Goal: Task Accomplishment & Management: Manage account settings

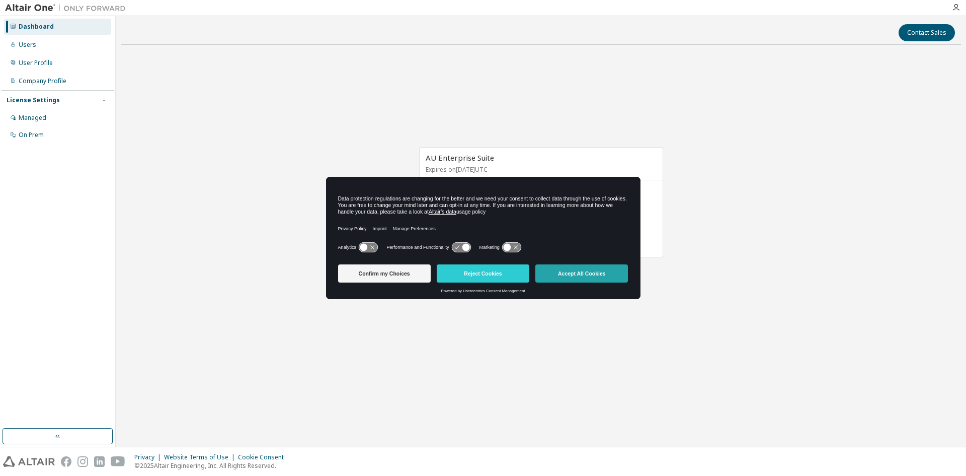
click at [559, 276] on button "Accept All Cookies" at bounding box center [581, 273] width 93 height 18
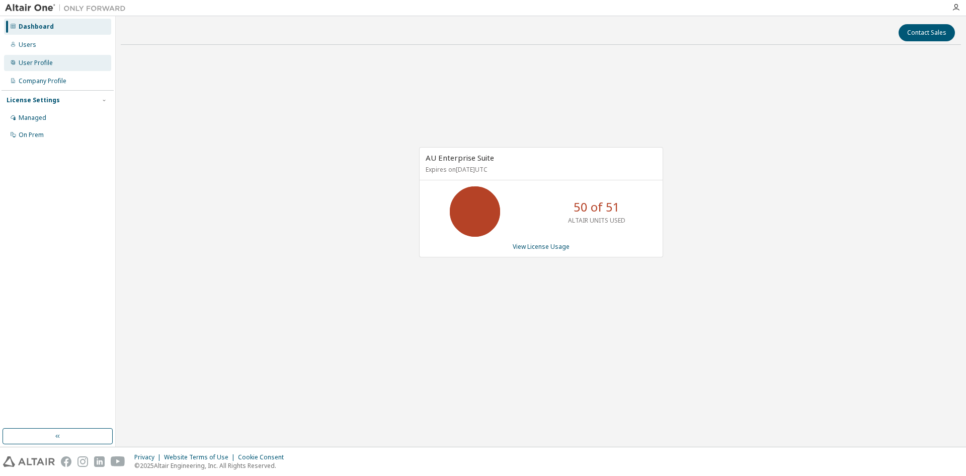
click at [56, 63] on div "User Profile" at bounding box center [57, 63] width 107 height 16
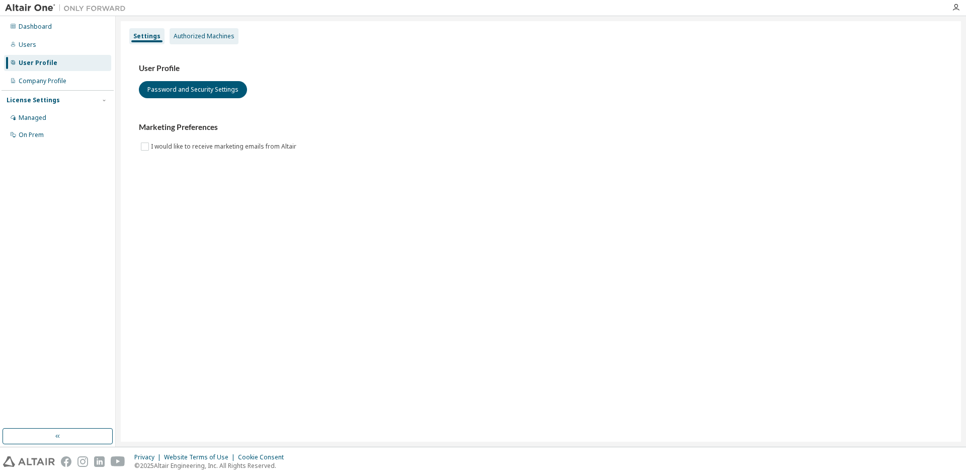
click at [222, 39] on div "Authorized Machines" at bounding box center [204, 36] width 61 height 8
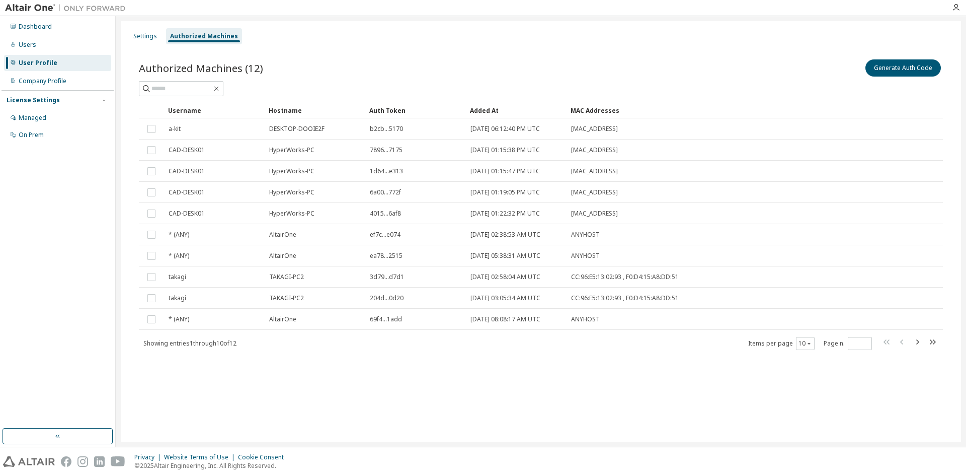
click at [401, 76] on div "Authorized Machines (12) Generate Auth Code" at bounding box center [541, 67] width 804 height 21
click at [885, 68] on button "Generate Auth Code" at bounding box center [903, 67] width 75 height 17
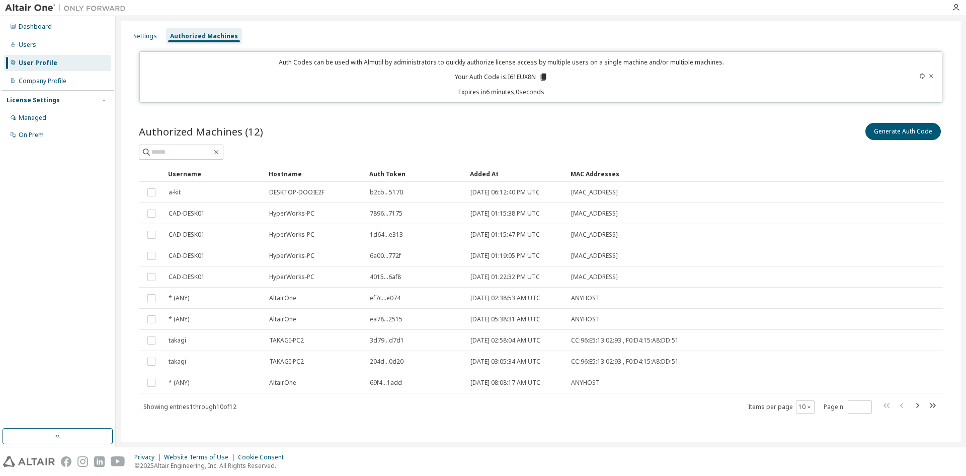
click at [920, 76] on icon at bounding box center [923, 76] width 6 height 6
click at [896, 130] on button "Generate Auth Code" at bounding box center [903, 131] width 75 height 17
click at [543, 77] on icon at bounding box center [546, 76] width 6 height 7
click at [542, 80] on icon at bounding box center [545, 76] width 9 height 9
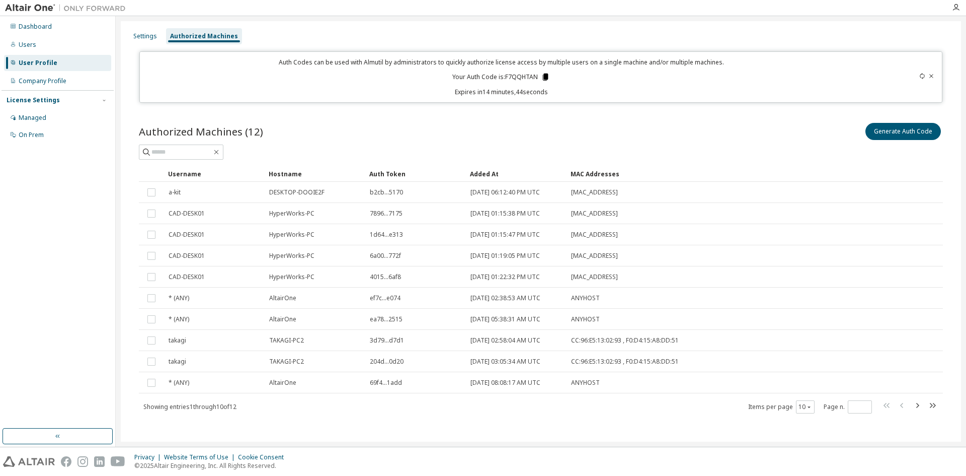
click at [542, 78] on icon at bounding box center [545, 76] width 9 height 9
click at [322, 132] on div "Authorized Machines (12) Generate Auth Code" at bounding box center [541, 131] width 804 height 21
click at [67, 65] on div "User Profile" at bounding box center [57, 63] width 107 height 16
click at [60, 52] on div "Users" at bounding box center [57, 45] width 107 height 16
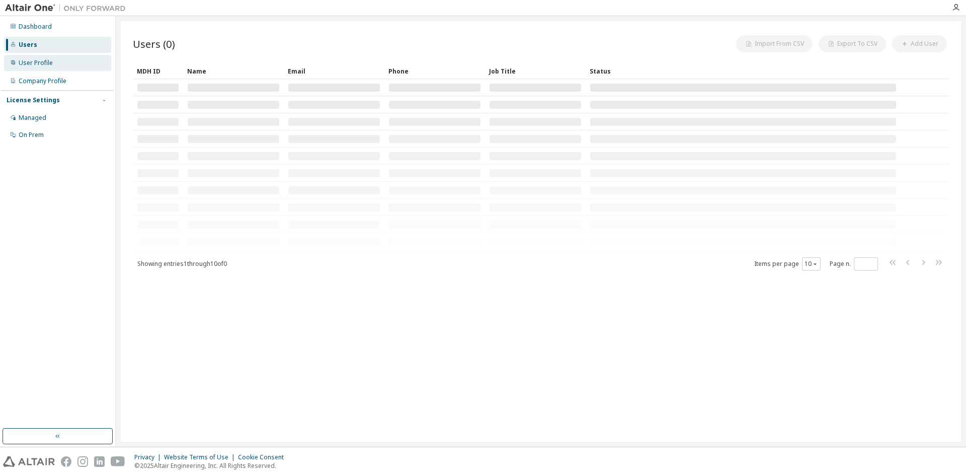
click at [65, 67] on div "User Profile" at bounding box center [57, 63] width 107 height 16
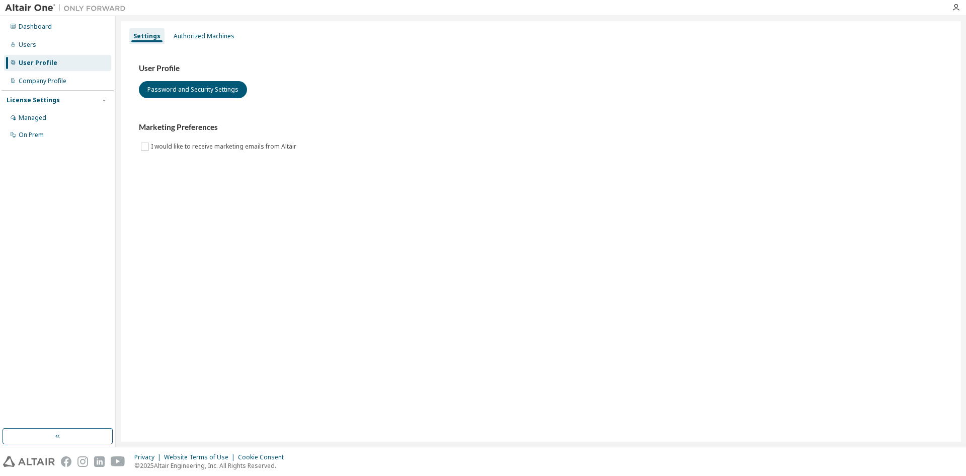
click at [65, 67] on div "User Profile" at bounding box center [57, 63] width 107 height 16
click at [68, 78] on div "Company Profile" at bounding box center [57, 81] width 107 height 16
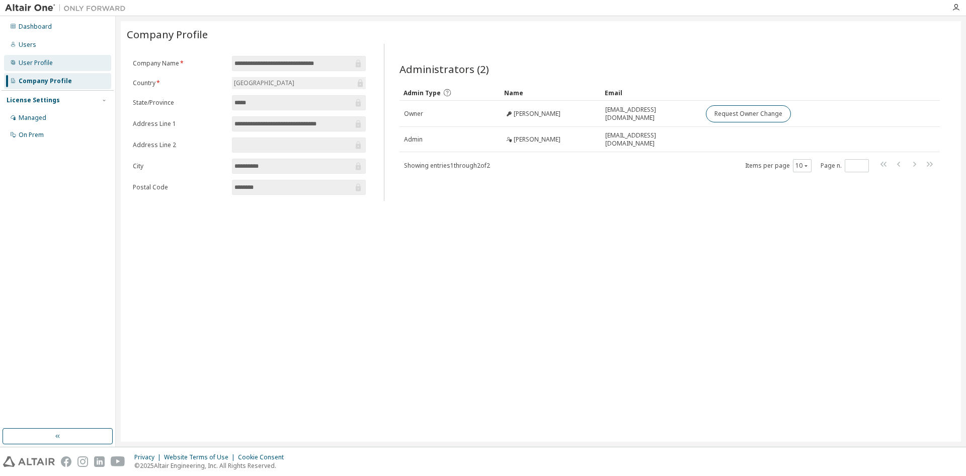
click at [67, 67] on div "User Profile" at bounding box center [57, 63] width 107 height 16
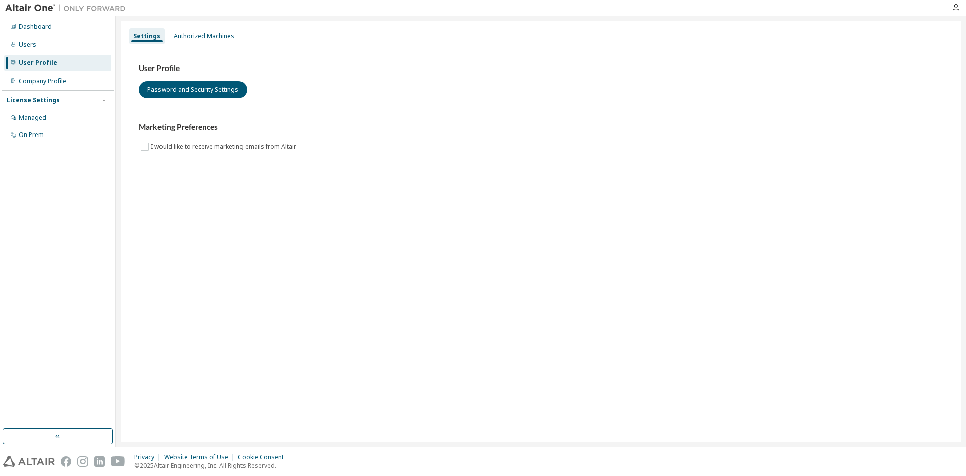
click at [138, 38] on div "Settings" at bounding box center [146, 36] width 27 height 8
click at [178, 39] on div "Authorized Machines" at bounding box center [204, 36] width 61 height 8
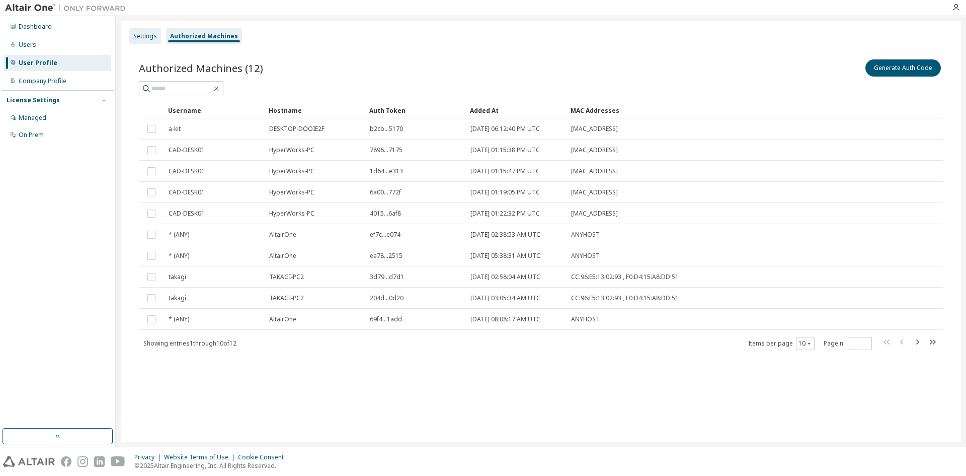
click at [155, 32] on div "Settings" at bounding box center [145, 36] width 24 height 8
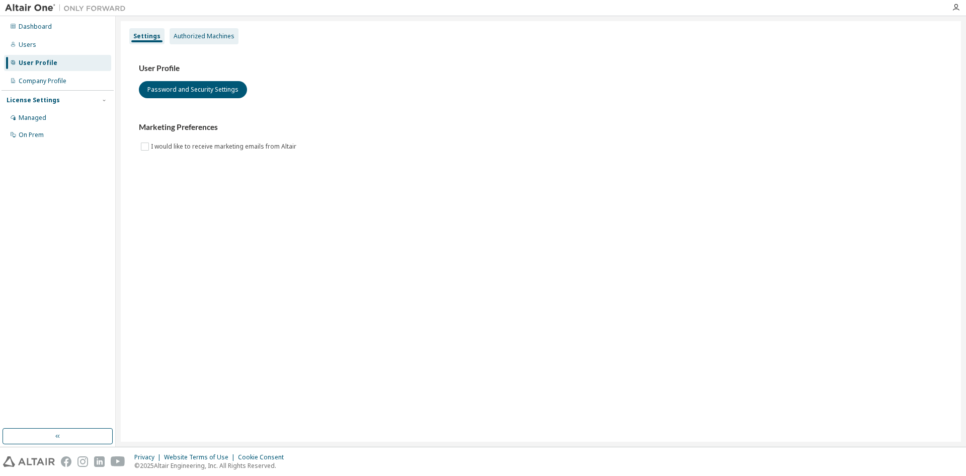
click at [174, 37] on div "Authorized Machines" at bounding box center [204, 36] width 61 height 8
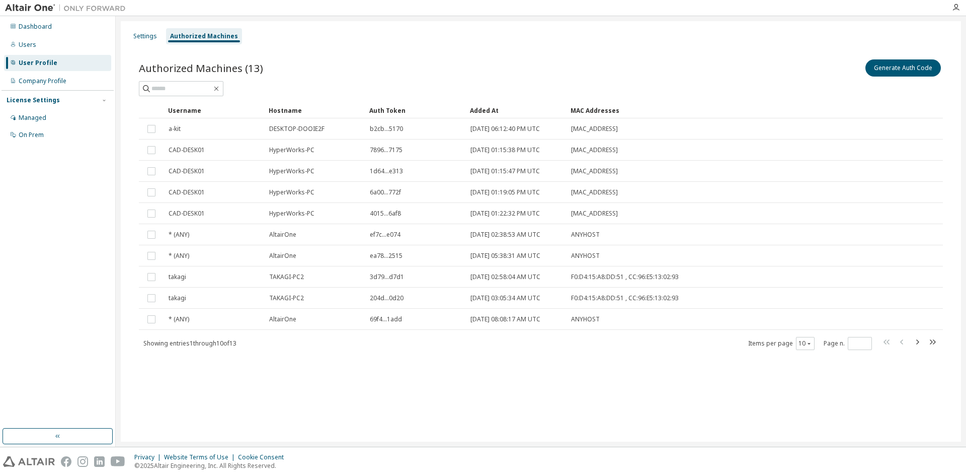
click at [38, 64] on div "User Profile" at bounding box center [38, 63] width 39 height 8
click at [41, 83] on div "Company Profile" at bounding box center [43, 81] width 48 height 8
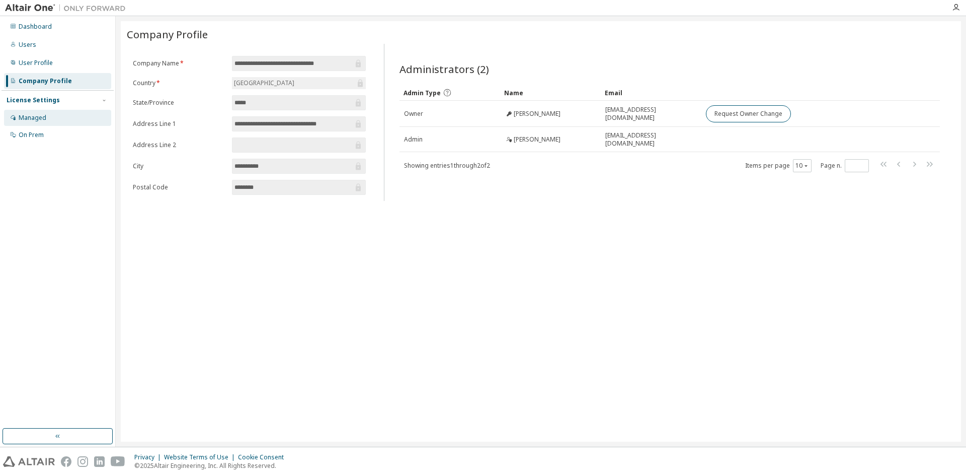
click at [35, 122] on div "Managed" at bounding box center [57, 118] width 107 height 16
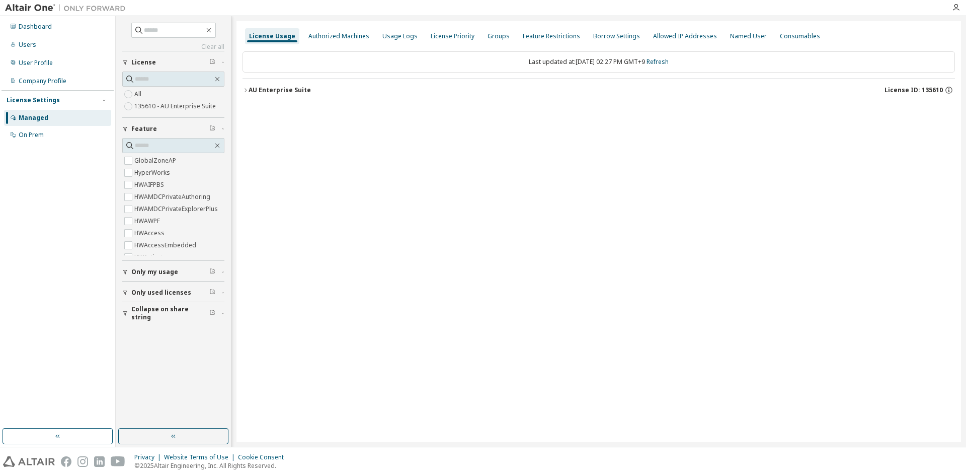
click at [317, 46] on div "Last updated at: [DATE] 02:27 PM GMT+9 Refresh AU Enterprise Suite License ID: …" at bounding box center [599, 76] width 713 height 62
click at [319, 40] on div "Authorized Machines" at bounding box center [338, 36] width 69 height 16
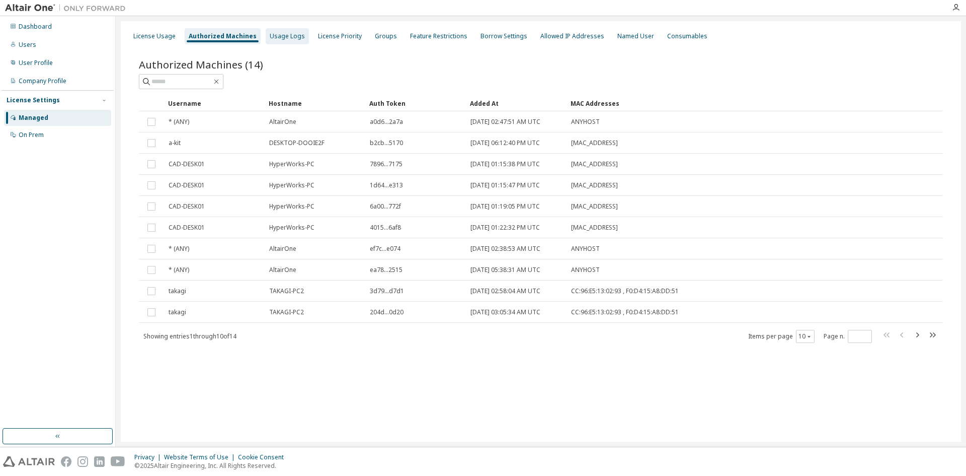
click at [284, 37] on div "Usage Logs" at bounding box center [287, 36] width 35 height 8
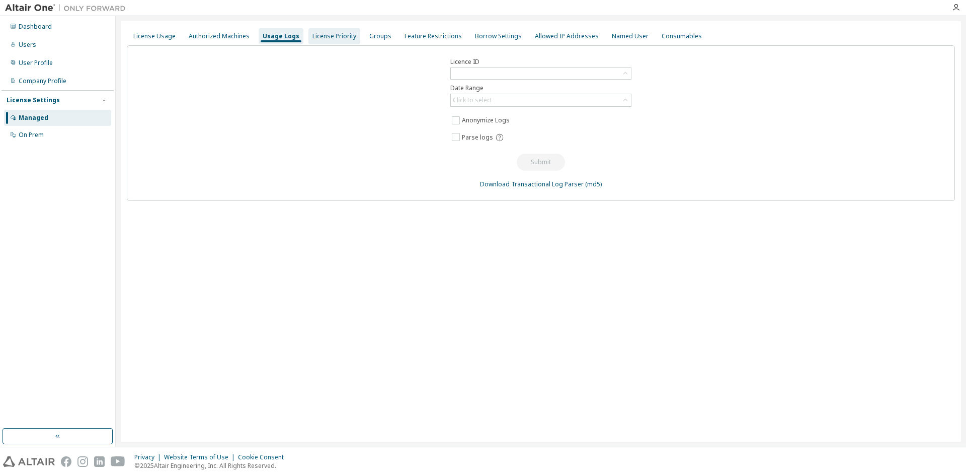
click at [319, 42] on div "License Priority" at bounding box center [335, 36] width 52 height 16
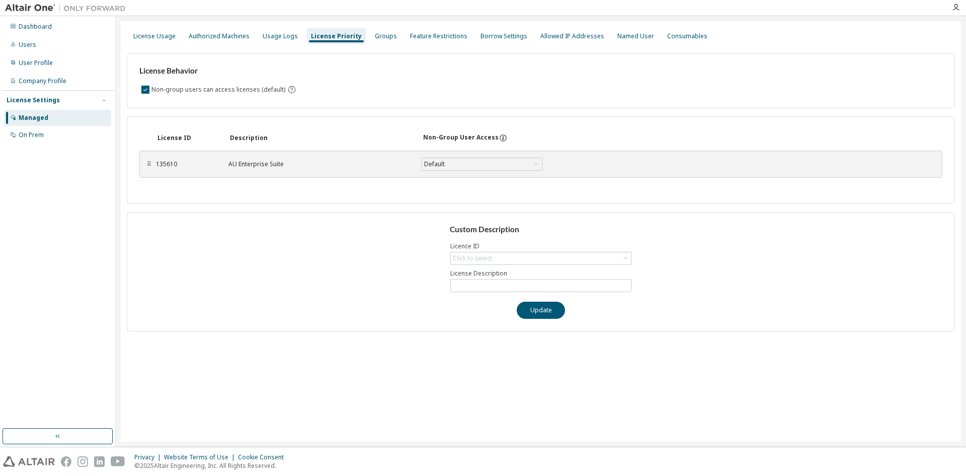
click at [358, 42] on div "License Usage Authorized Machines Usage Logs License Priority Groups Feature Re…" at bounding box center [541, 36] width 828 height 18
click at [375, 38] on div "Groups" at bounding box center [386, 36] width 22 height 8
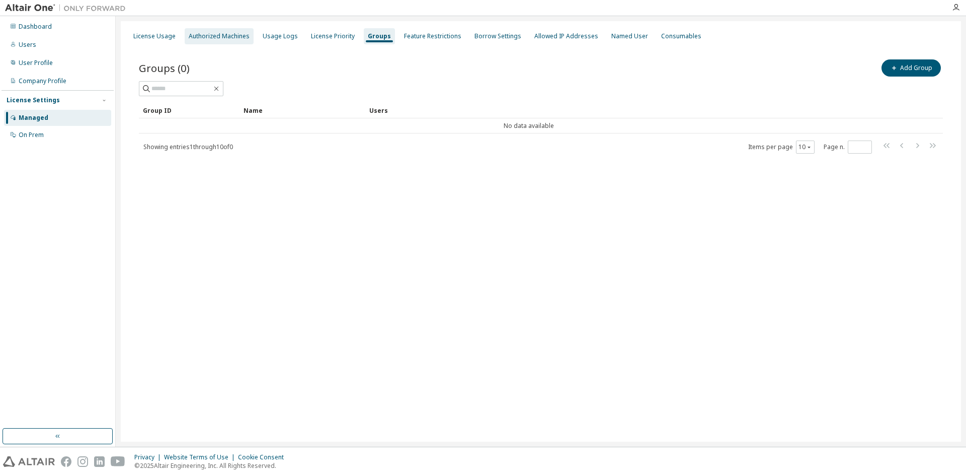
click at [233, 32] on div "Authorized Machines" at bounding box center [219, 36] width 61 height 8
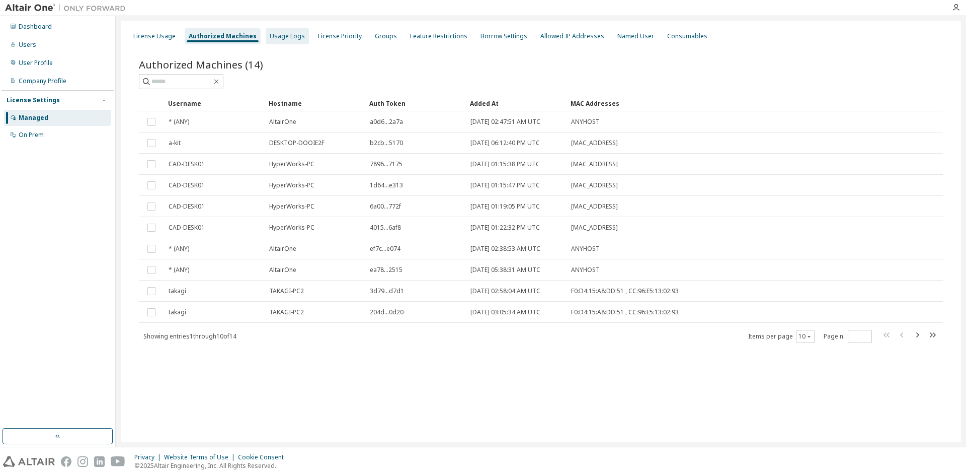
click at [286, 36] on div "Usage Logs" at bounding box center [287, 36] width 35 height 8
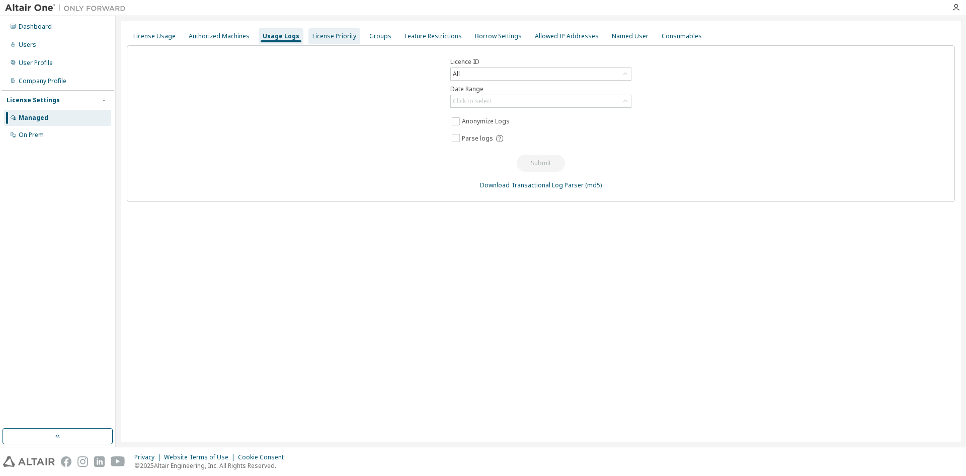
click at [322, 38] on div "License Priority" at bounding box center [335, 36] width 44 height 8
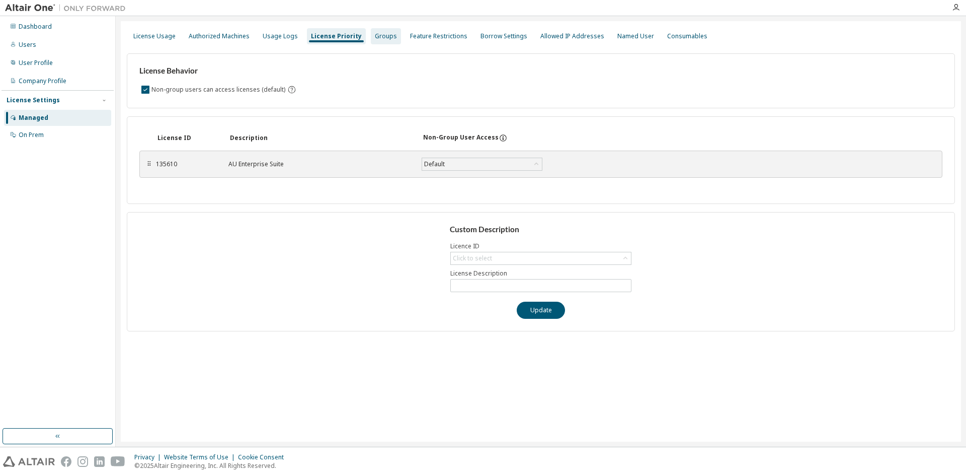
click at [378, 37] on div "Groups" at bounding box center [386, 36] width 22 height 8
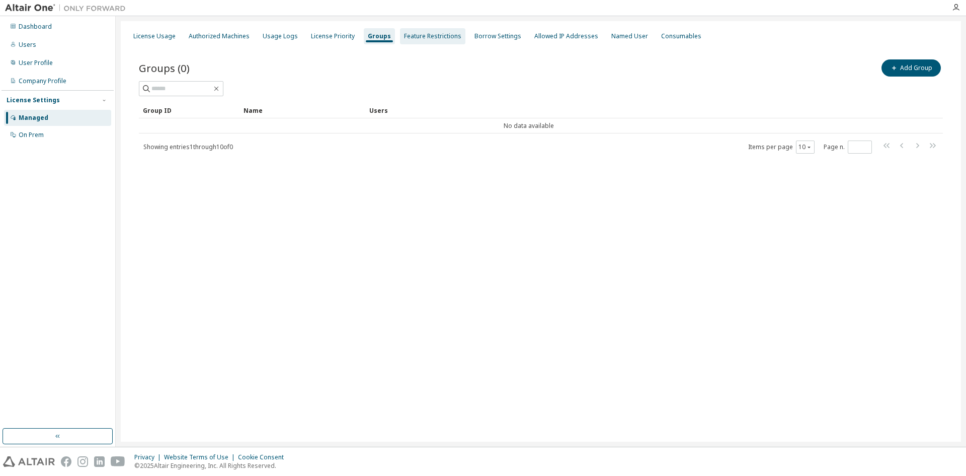
click at [400, 37] on div "Feature Restrictions" at bounding box center [432, 36] width 65 height 16
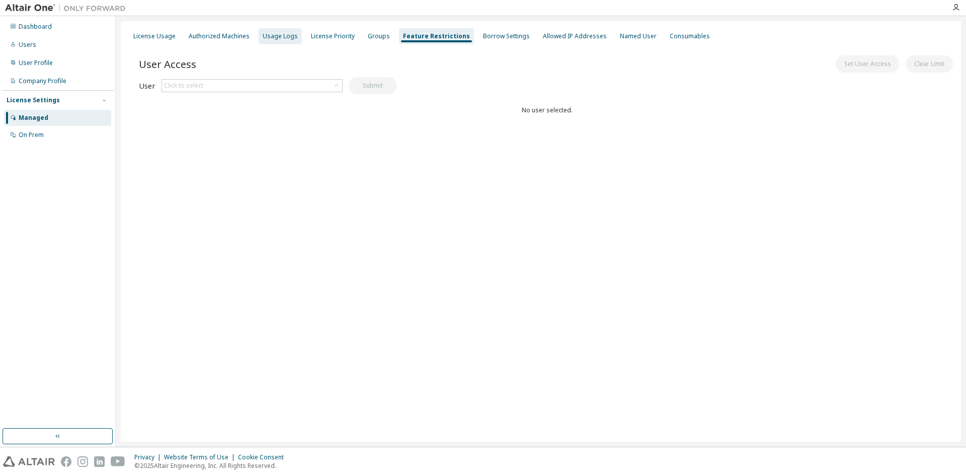
click at [263, 32] on div "Usage Logs" at bounding box center [280, 36] width 35 height 8
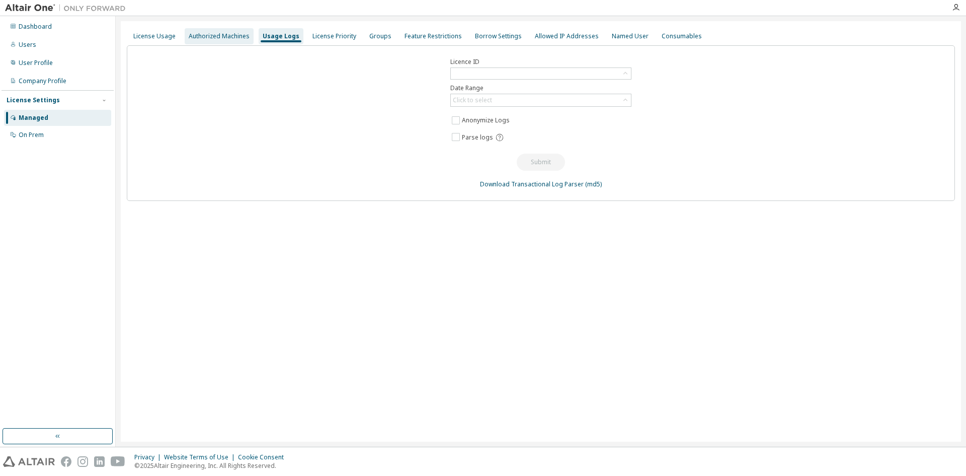
click at [232, 32] on div "Authorized Machines" at bounding box center [219, 36] width 61 height 8
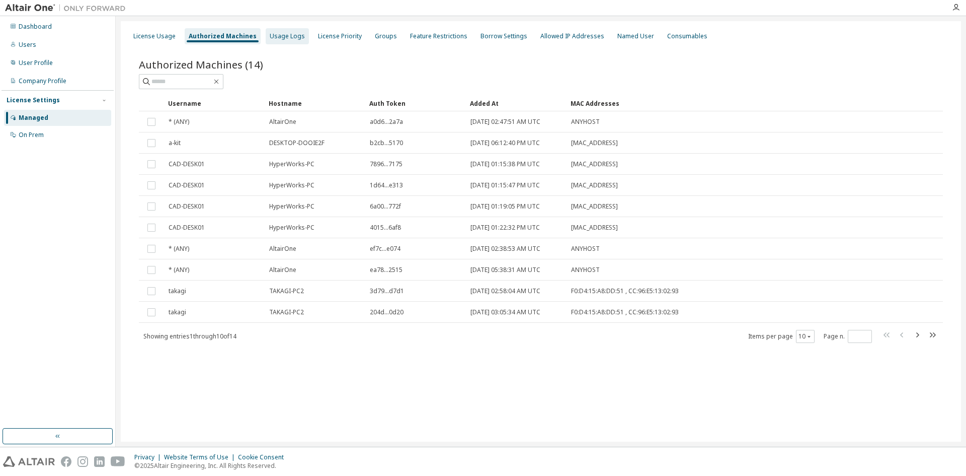
click at [270, 41] on div "Usage Logs" at bounding box center [287, 36] width 43 height 16
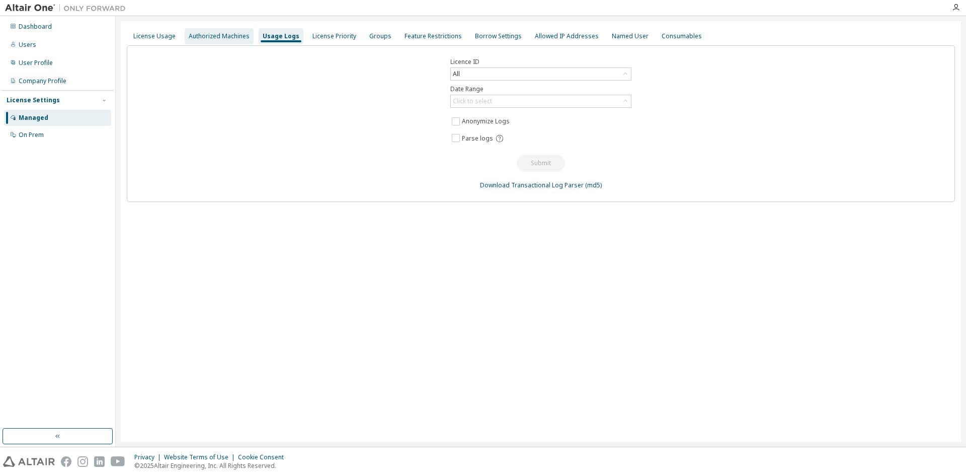
click at [233, 35] on div "Authorized Machines" at bounding box center [219, 36] width 61 height 8
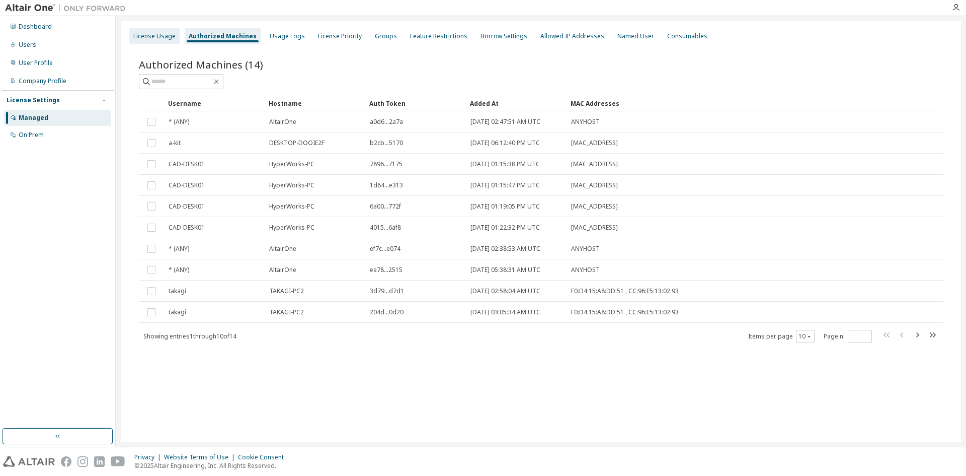
click at [151, 38] on div "License Usage" at bounding box center [154, 36] width 42 height 8
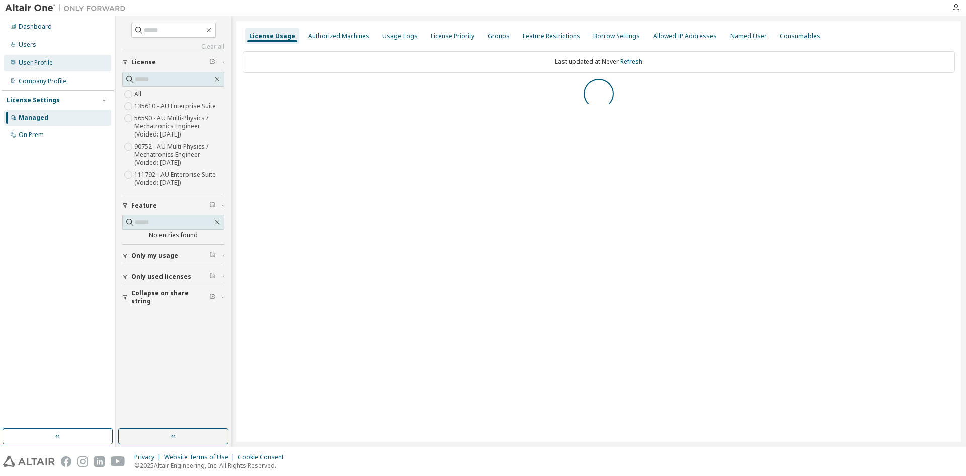
click at [59, 66] on div "User Profile" at bounding box center [57, 63] width 107 height 16
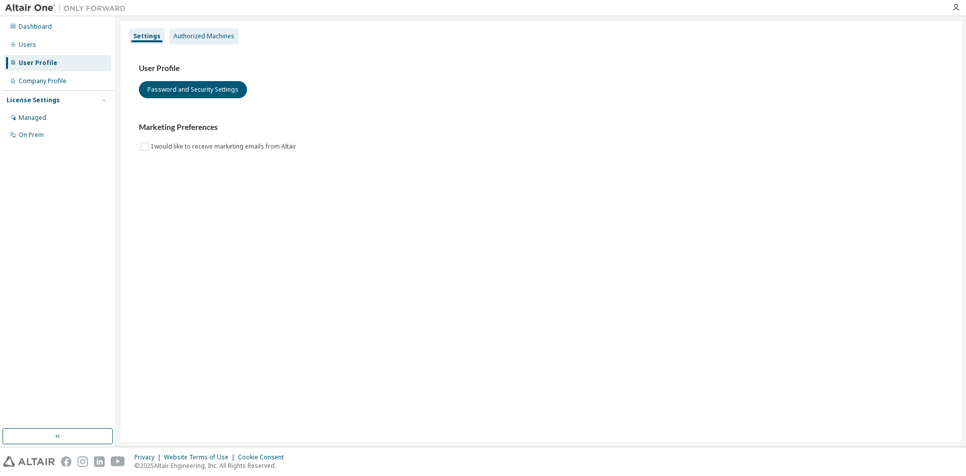
click at [211, 33] on div "Authorized Machines" at bounding box center [204, 36] width 61 height 8
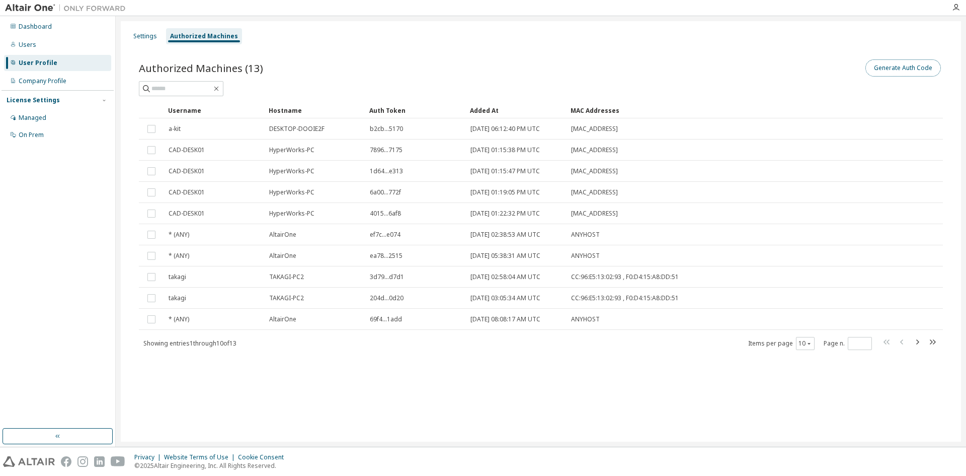
click at [894, 67] on button "Generate Auth Code" at bounding box center [903, 67] width 75 height 17
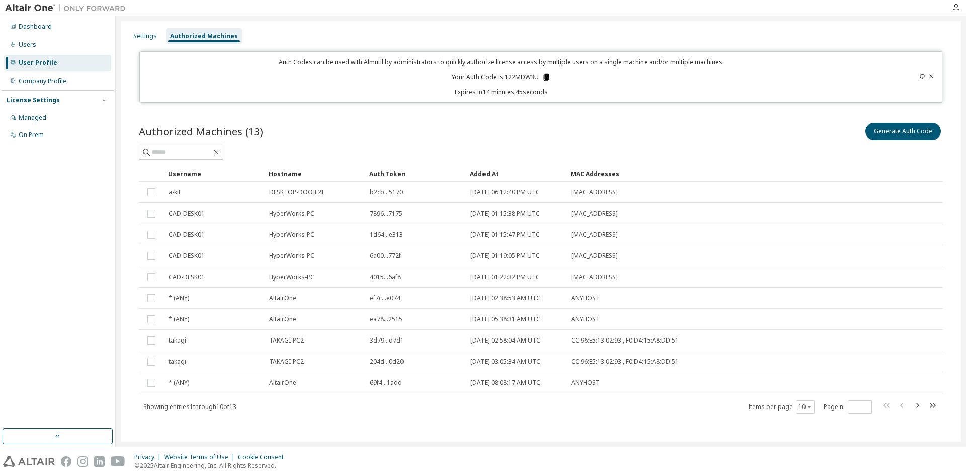
click at [543, 73] on icon at bounding box center [546, 76] width 9 height 9
click at [631, 120] on div "Authorized Machines (13) Generate Auth Code Clear Load Save Save As Field Opera…" at bounding box center [541, 274] width 828 height 331
click at [911, 410] on icon "button" at bounding box center [917, 405] width 12 height 12
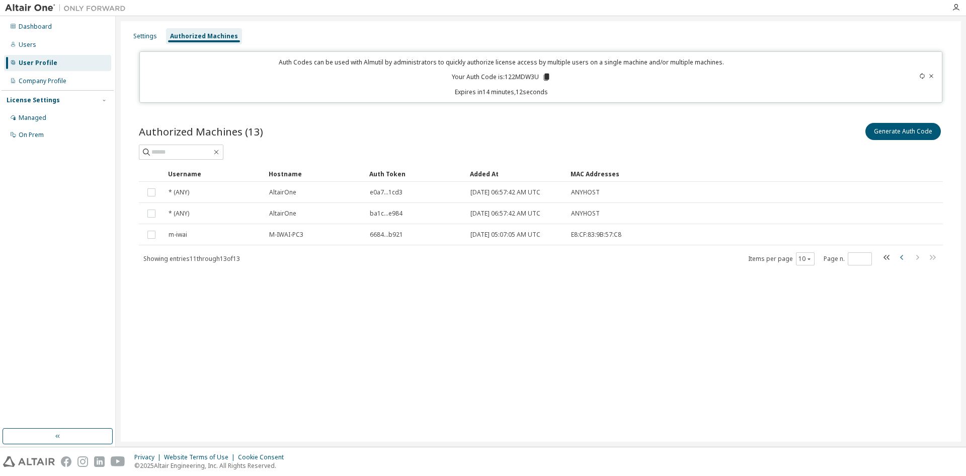
click at [901, 255] on icon "button" at bounding box center [902, 257] width 12 height 12
type input "*"
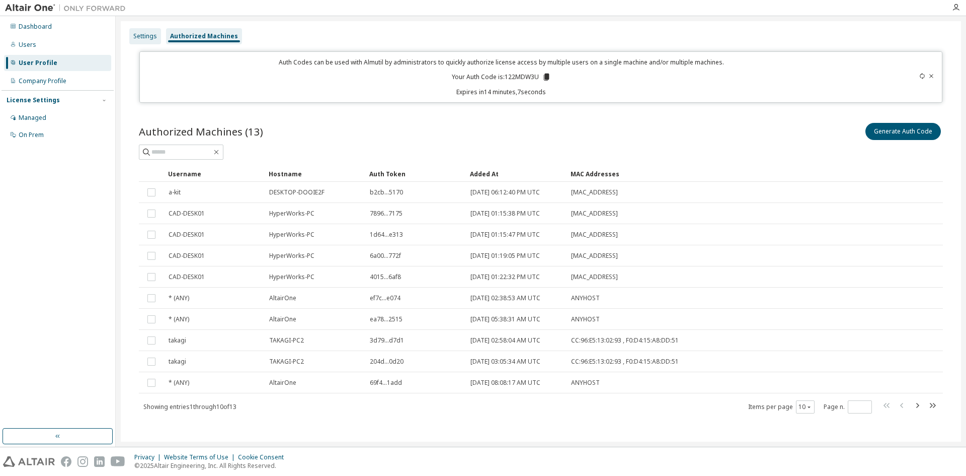
click at [140, 32] on div "Settings" at bounding box center [145, 36] width 24 height 8
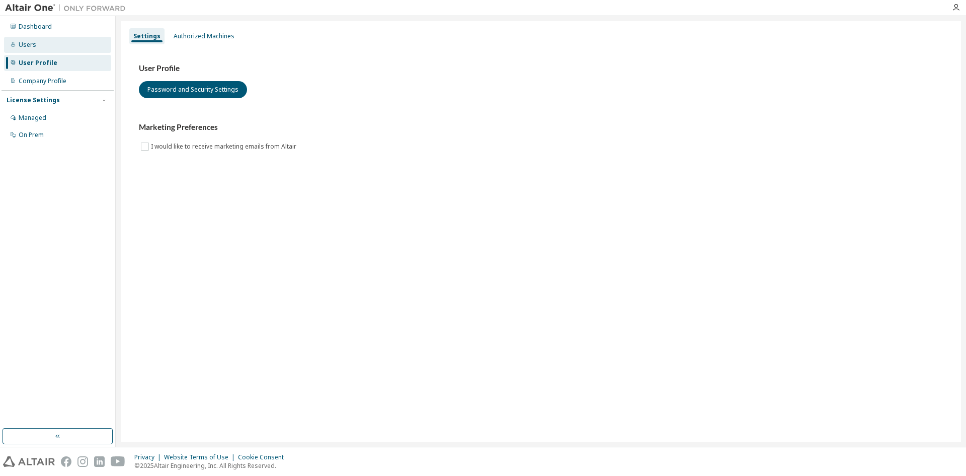
click at [43, 51] on div "Users" at bounding box center [57, 45] width 107 height 16
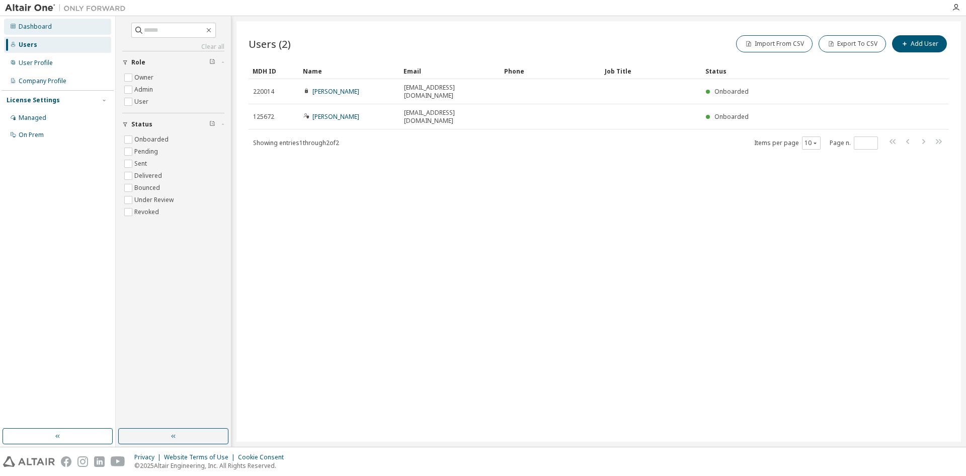
click at [43, 30] on div "Dashboard" at bounding box center [35, 27] width 33 height 8
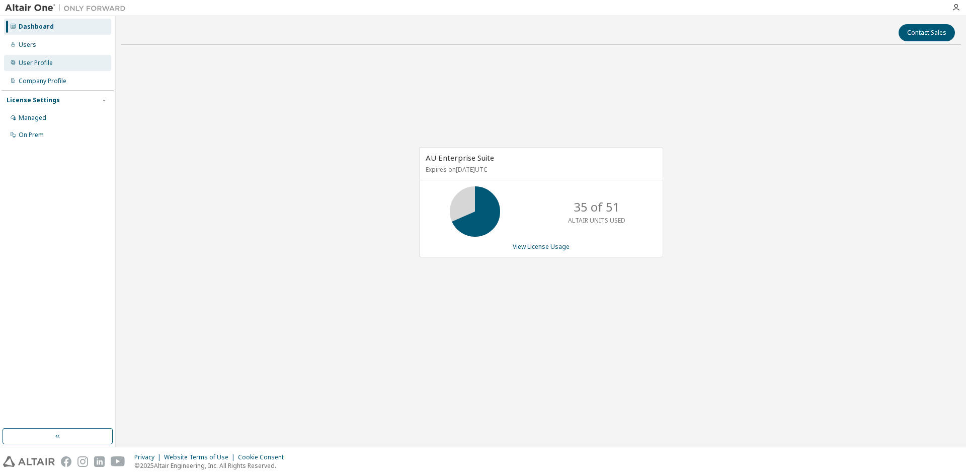
click at [48, 62] on div "User Profile" at bounding box center [36, 63] width 34 height 8
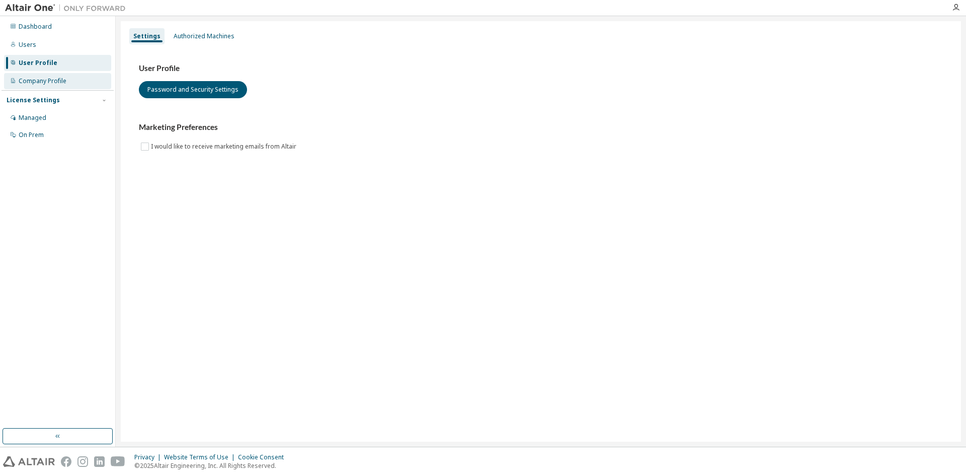
click at [52, 73] on div "Company Profile" at bounding box center [57, 81] width 107 height 16
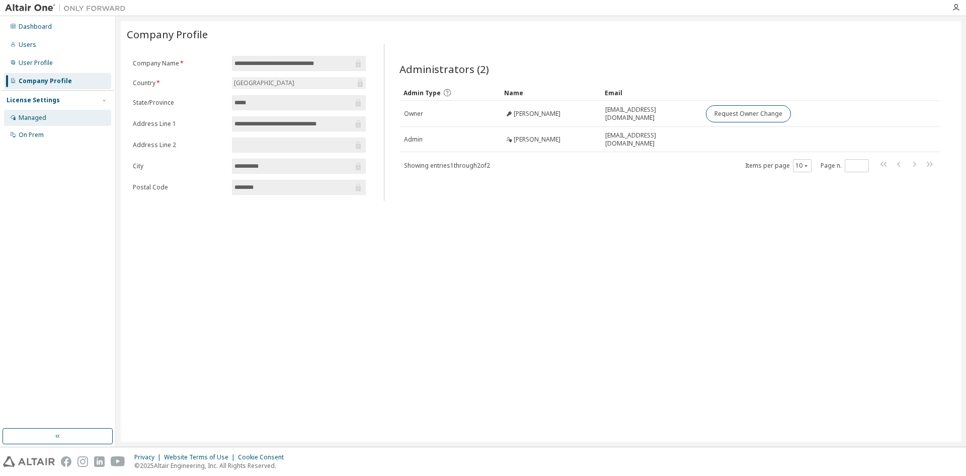
click at [59, 119] on div "Managed" at bounding box center [57, 118] width 107 height 16
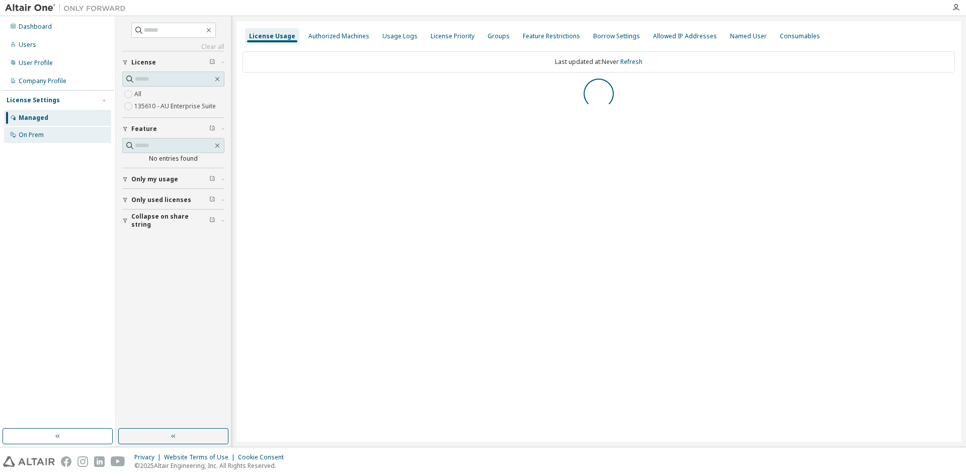
click at [67, 133] on div "On Prem" at bounding box center [57, 135] width 107 height 16
